Goal: Information Seeking & Learning: Understand process/instructions

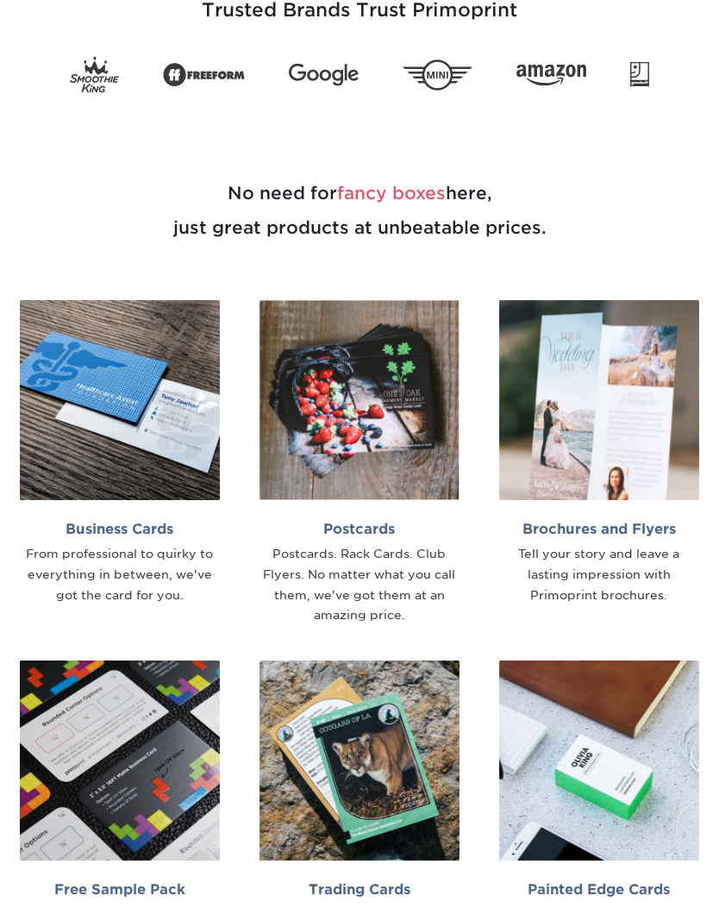
scroll to position [539, 0]
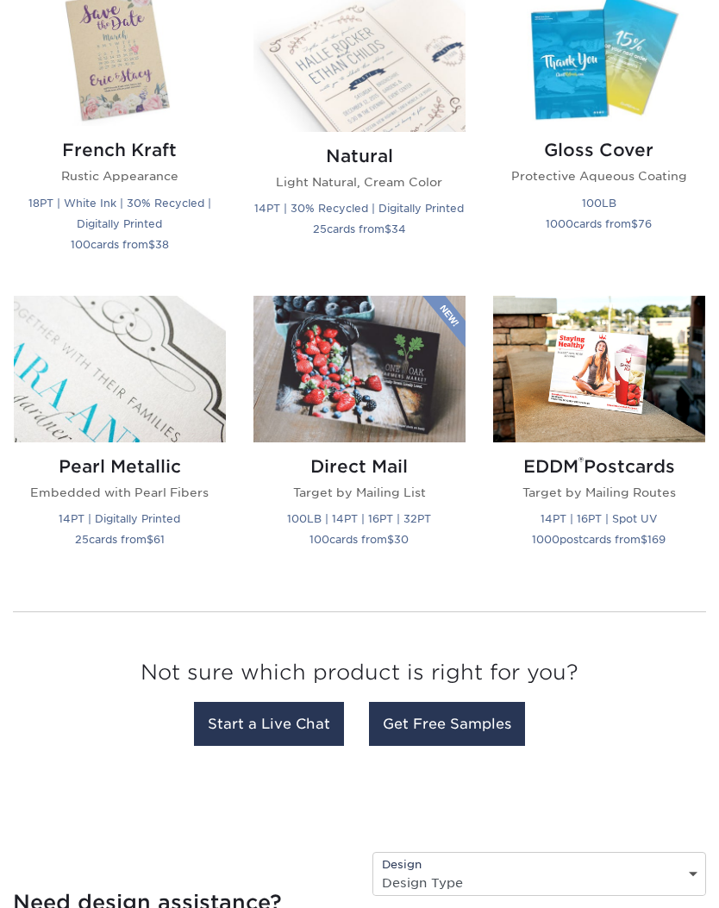
scroll to position [2783, 0]
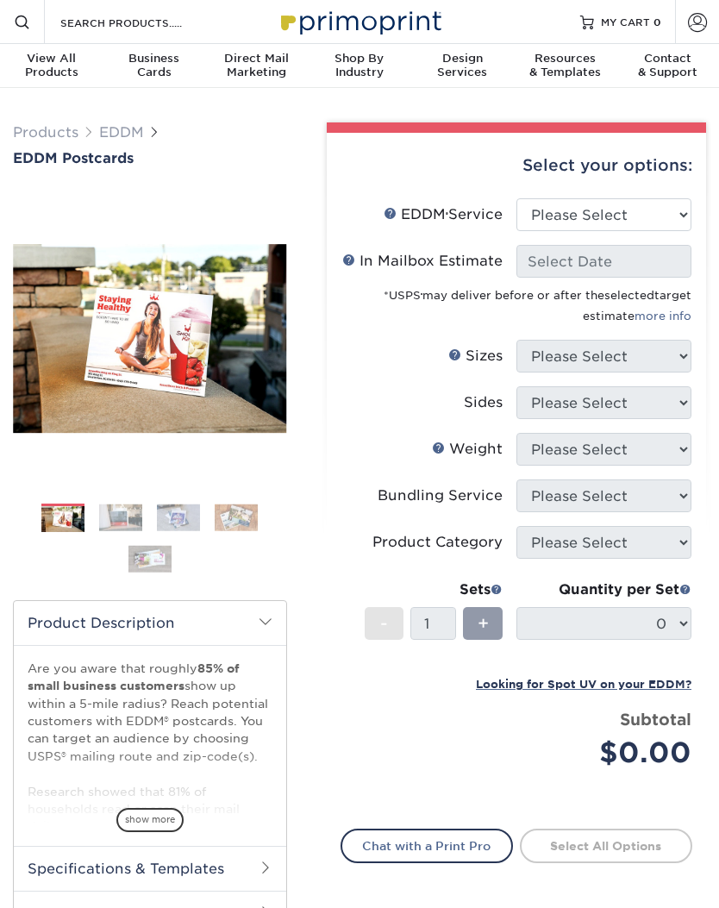
click at [119, 516] on img at bounding box center [120, 517] width 43 height 27
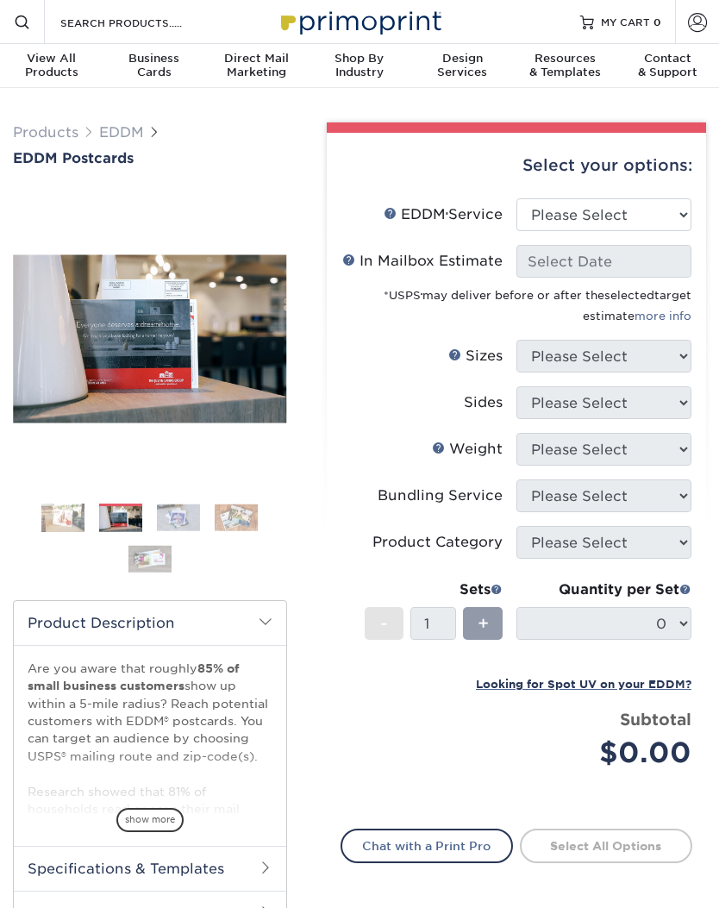
click at [158, 511] on img at bounding box center [178, 517] width 43 height 27
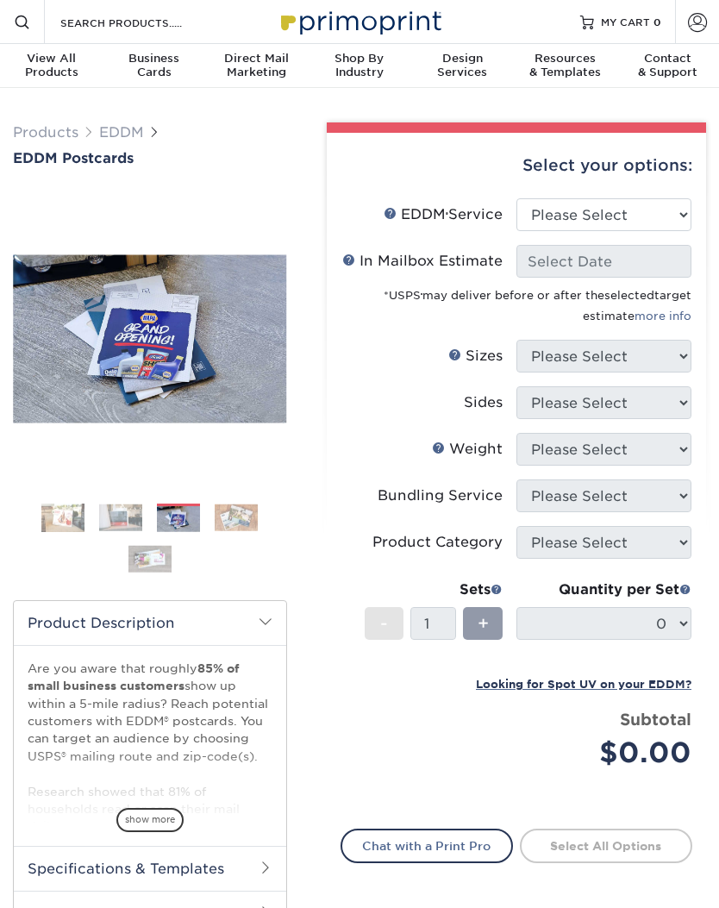
click at [216, 520] on img at bounding box center [236, 517] width 43 height 27
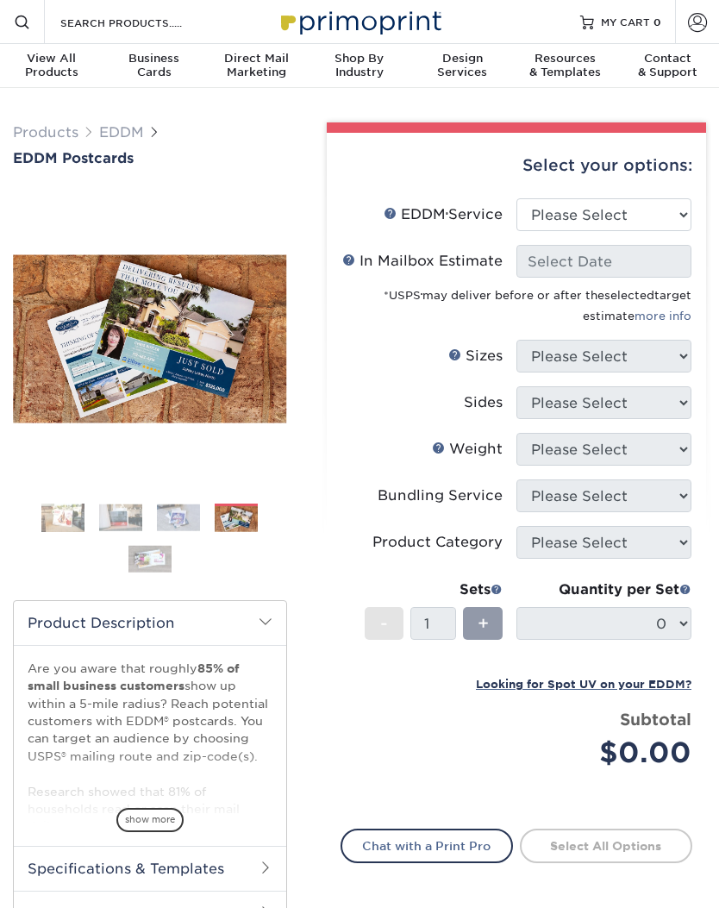
click at [242, 510] on img at bounding box center [236, 518] width 43 height 27
click at [630, 328] on li "In Mailbox Estimate Help In Mailbox Estimate < Prev Next > Sep 2025 Sun Mon Tue…" at bounding box center [516, 292] width 351 height 95
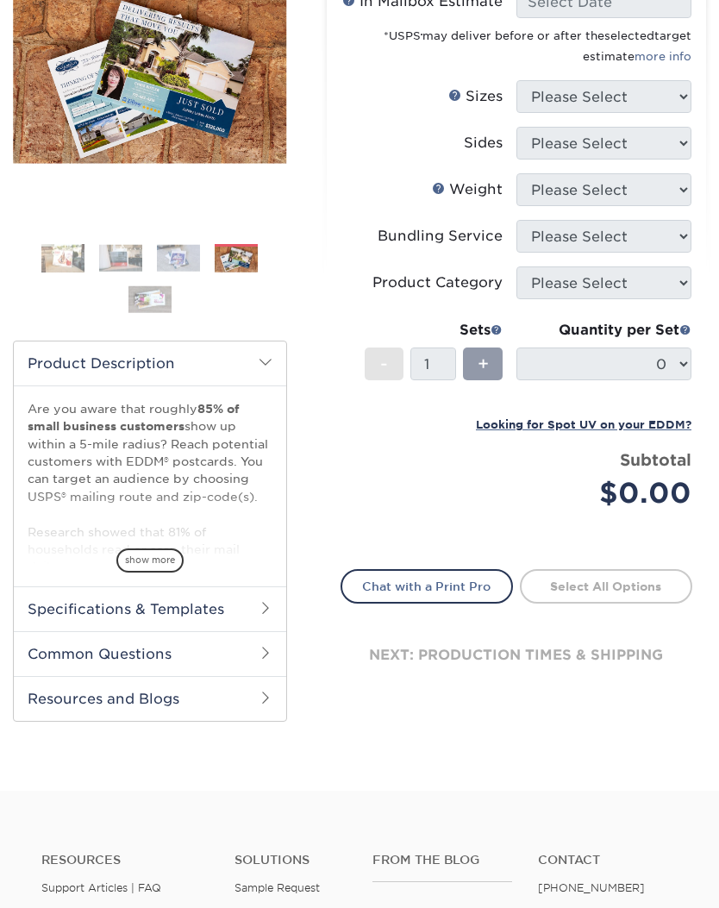
scroll to position [260, 0]
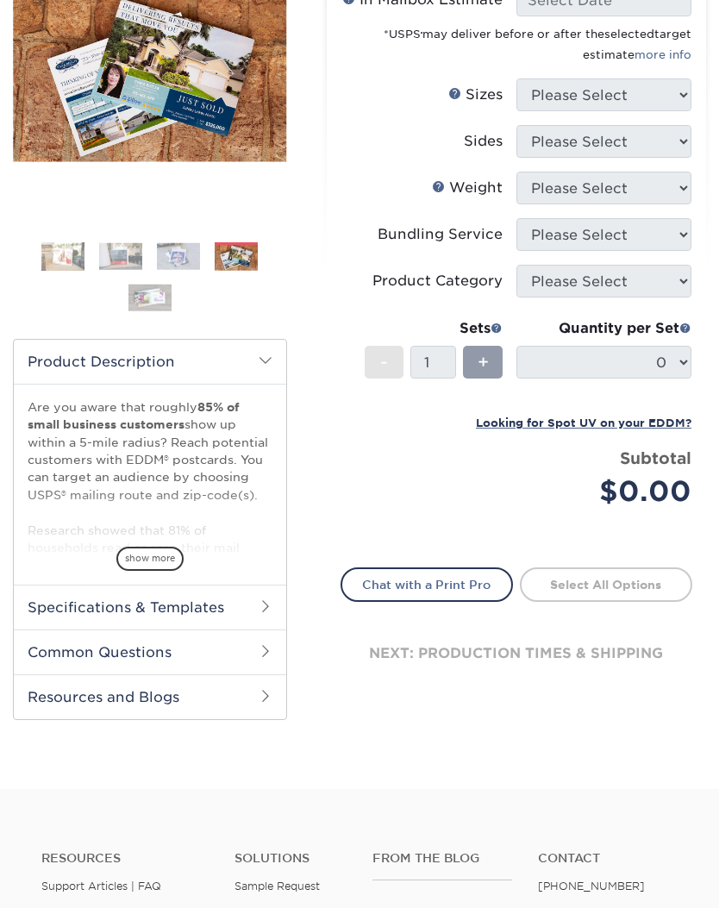
click at [266, 604] on span at bounding box center [266, 607] width 14 height 14
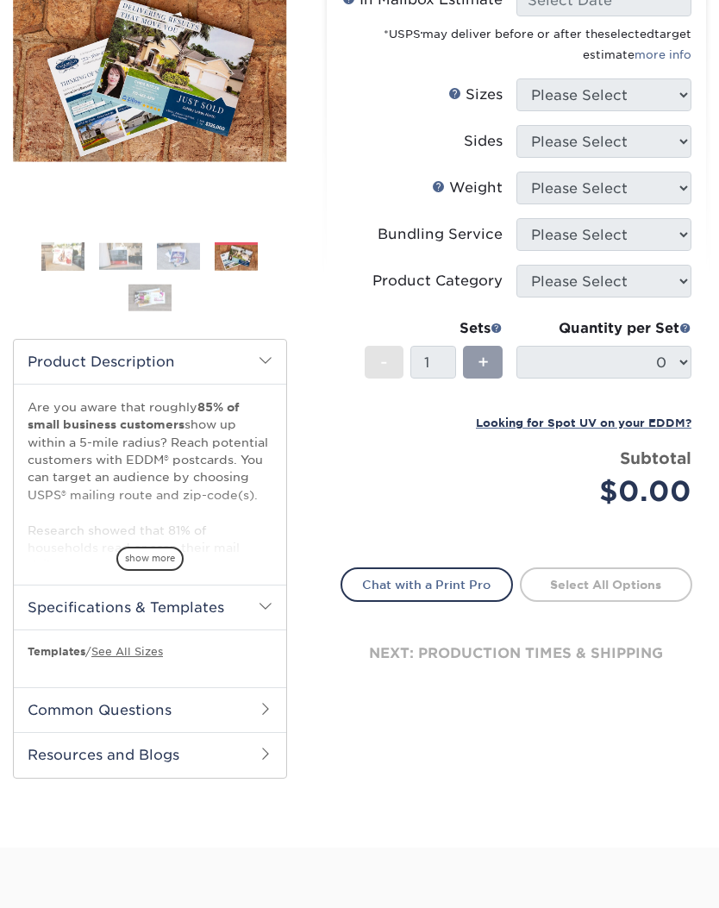
click at [148, 646] on link "See All Sizes" at bounding box center [127, 651] width 72 height 13
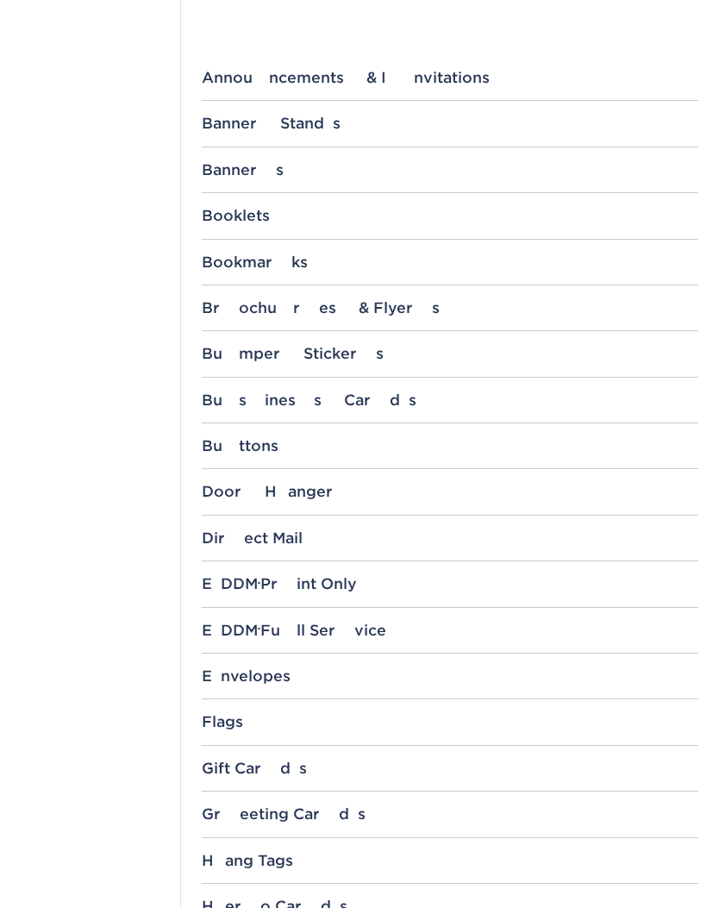
scroll to position [641, 0]
